Goal: Task Accomplishment & Management: Manage account settings

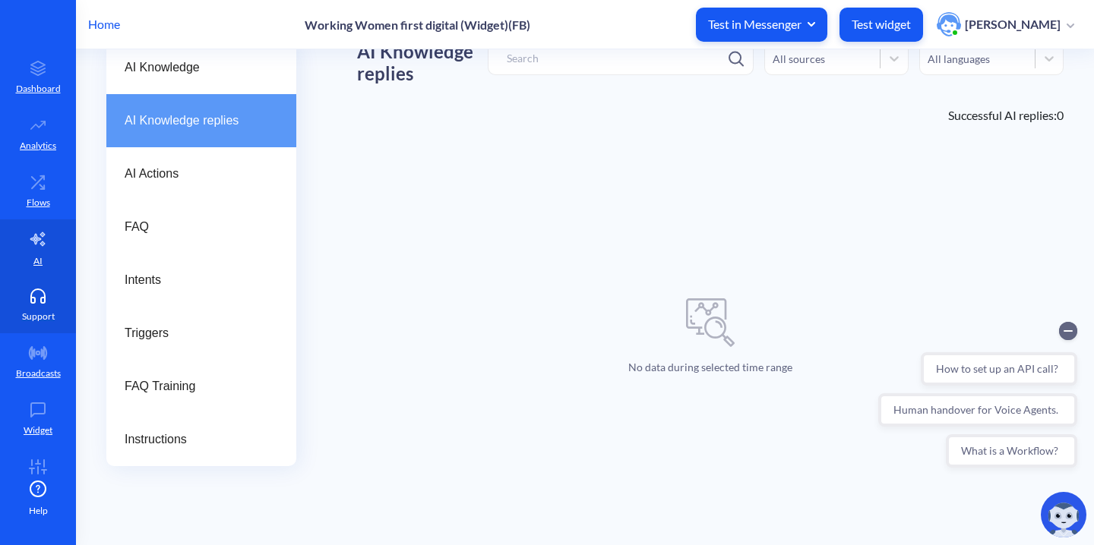
scroll to position [30, 0]
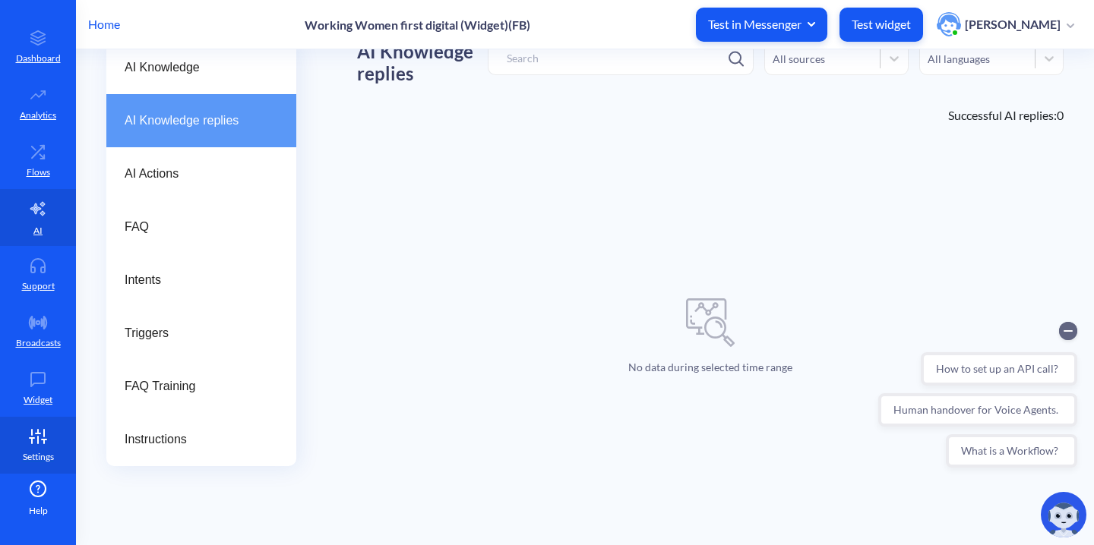
click at [36, 434] on icon at bounding box center [38, 434] width 5 height 0
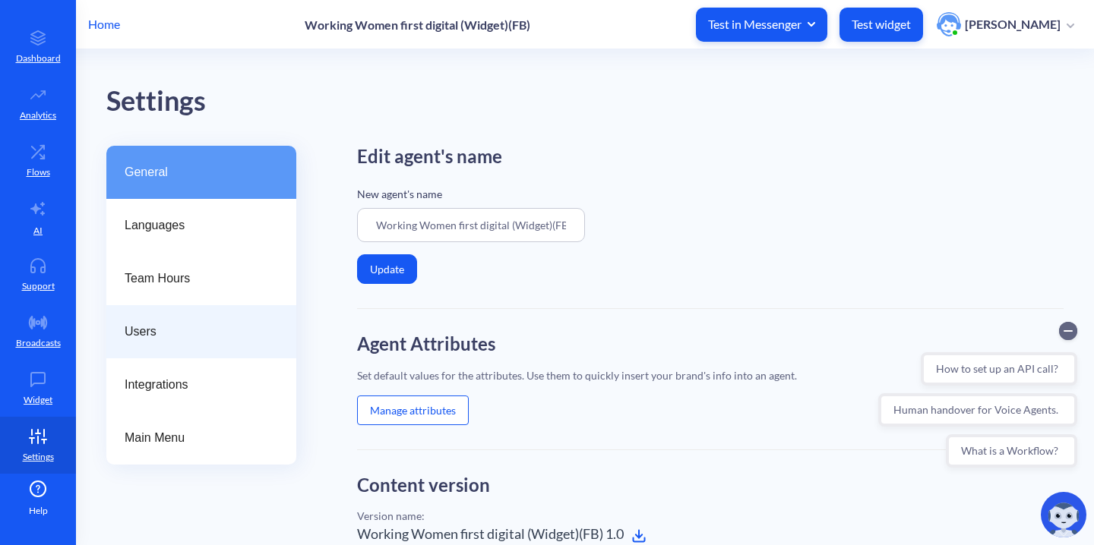
click at [176, 327] on span "Users" at bounding box center [195, 332] width 141 height 18
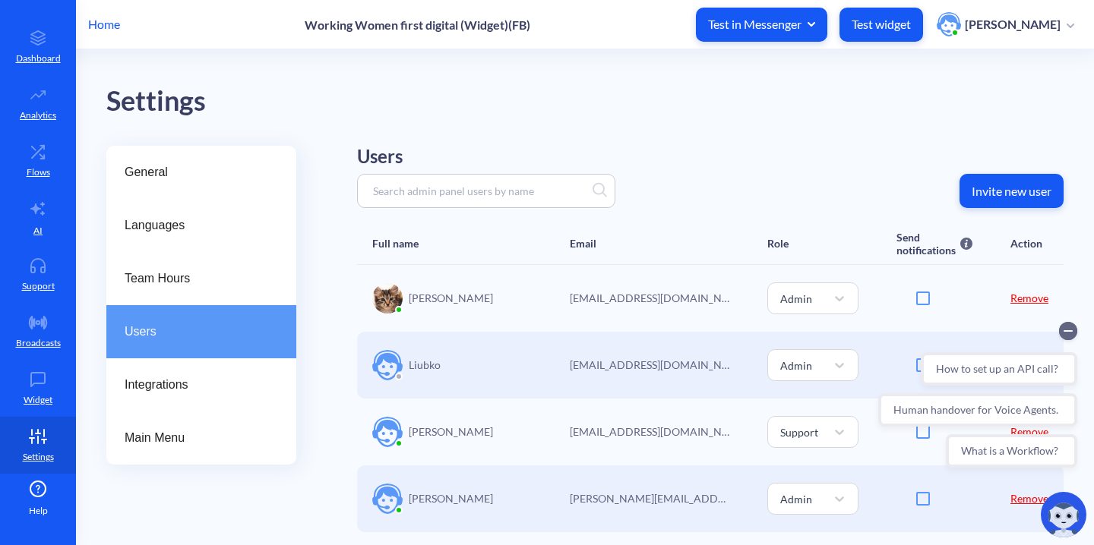
click at [1021, 197] on p "Invite new user" at bounding box center [1011, 191] width 80 height 15
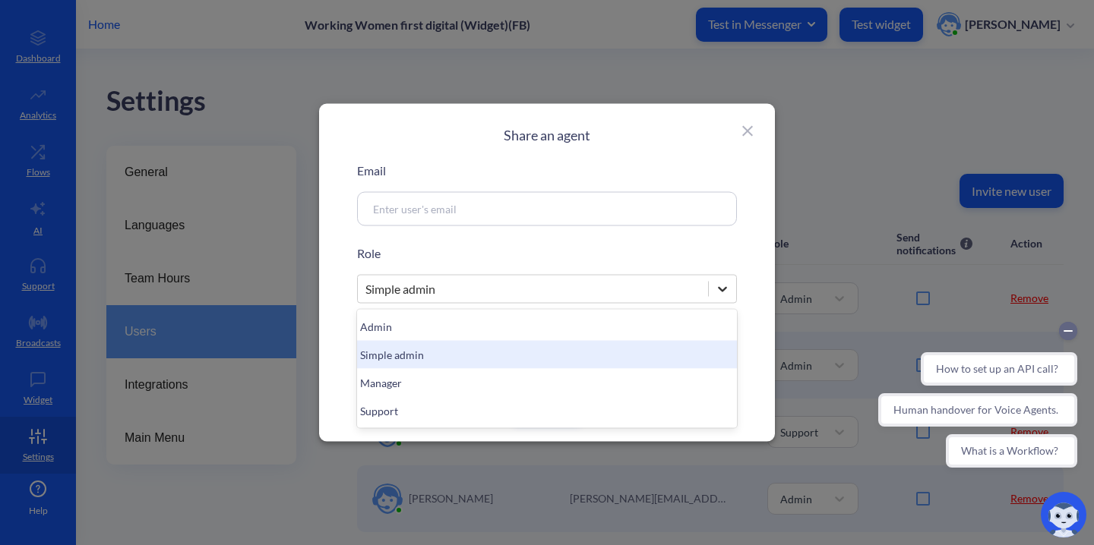
click at [722, 291] on icon at bounding box center [722, 289] width 9 height 5
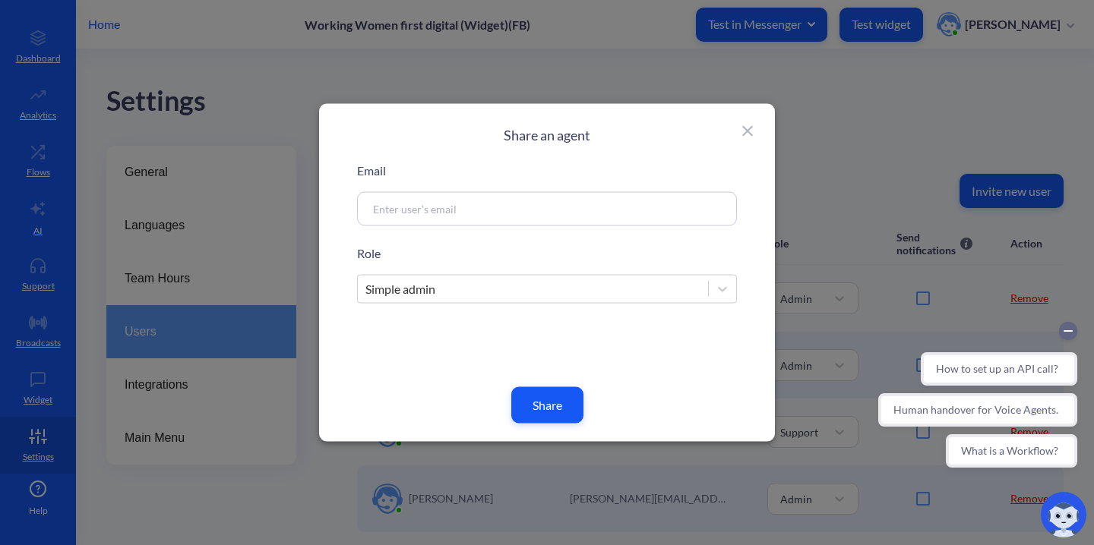
click at [749, 223] on div "Share an agent Email Role Simple admin Share" at bounding box center [547, 273] width 456 height 338
click at [750, 125] on icon at bounding box center [747, 131] width 18 height 18
